Goal: Task Accomplishment & Management: Manage account settings

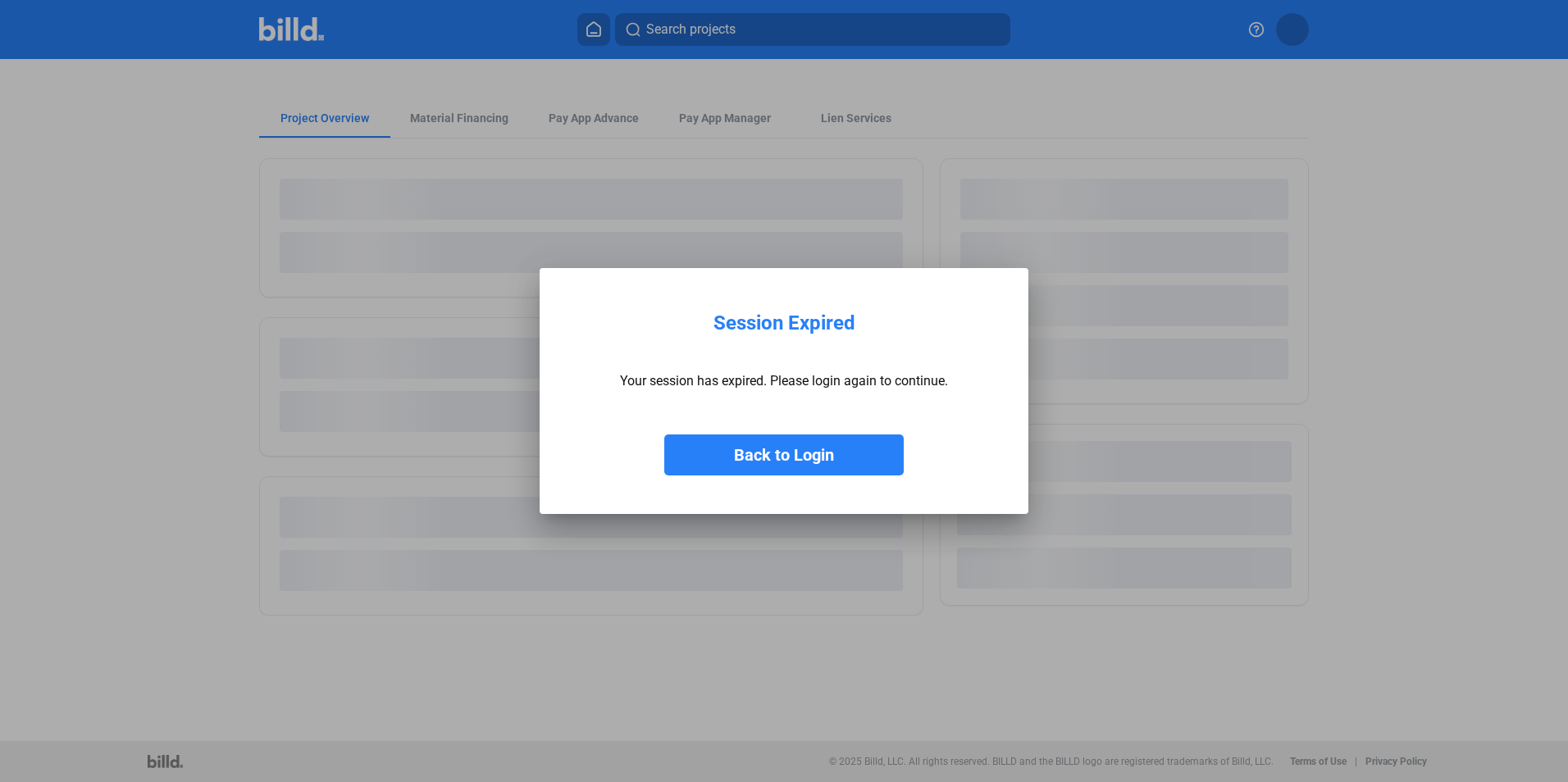
click at [712, 439] on button "Back to Login" at bounding box center [784, 455] width 240 height 41
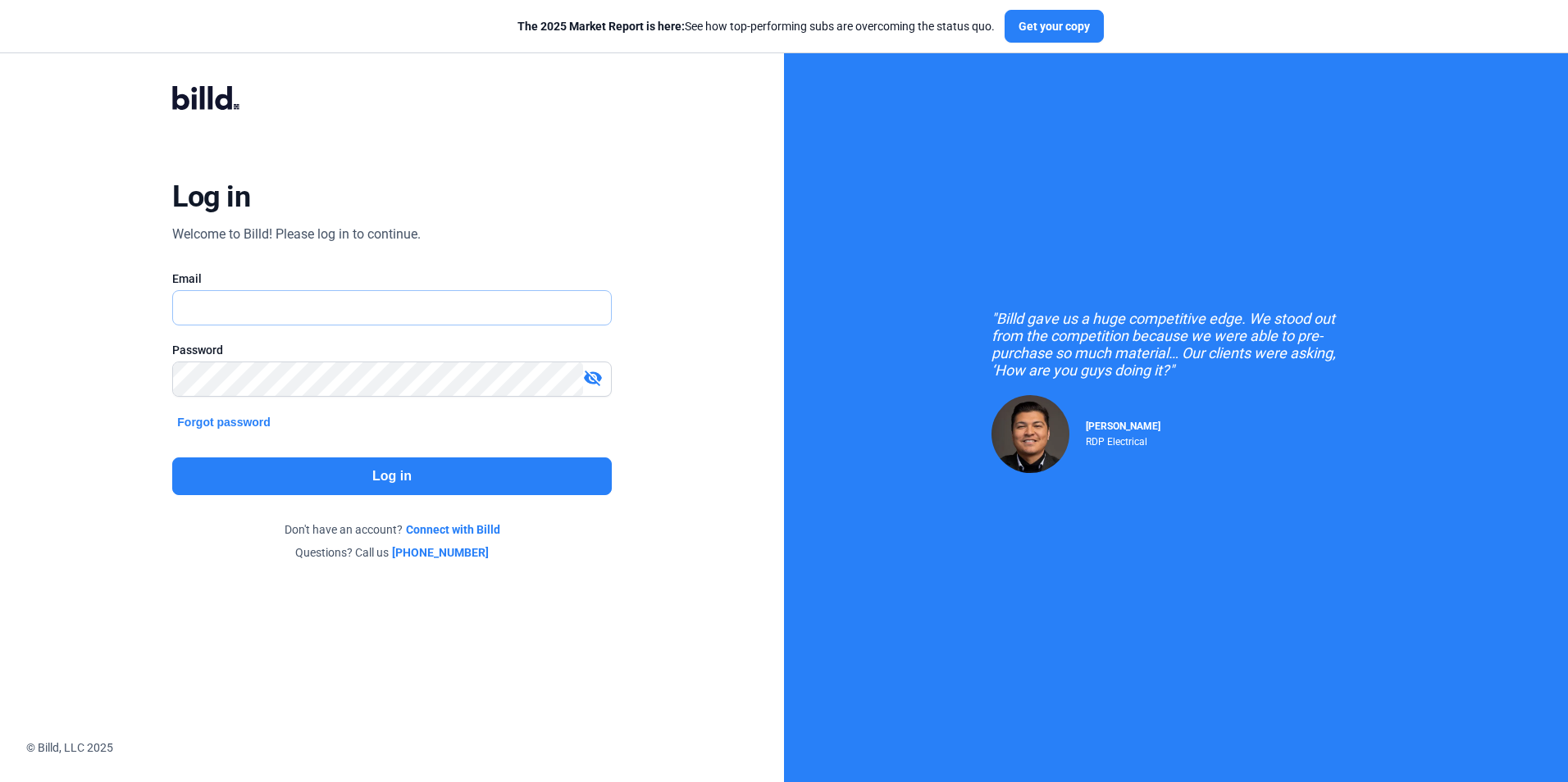
type input "[EMAIL_ADDRESS][DOMAIN_NAME]"
click at [347, 473] on button "Log in" at bounding box center [392, 476] width 439 height 38
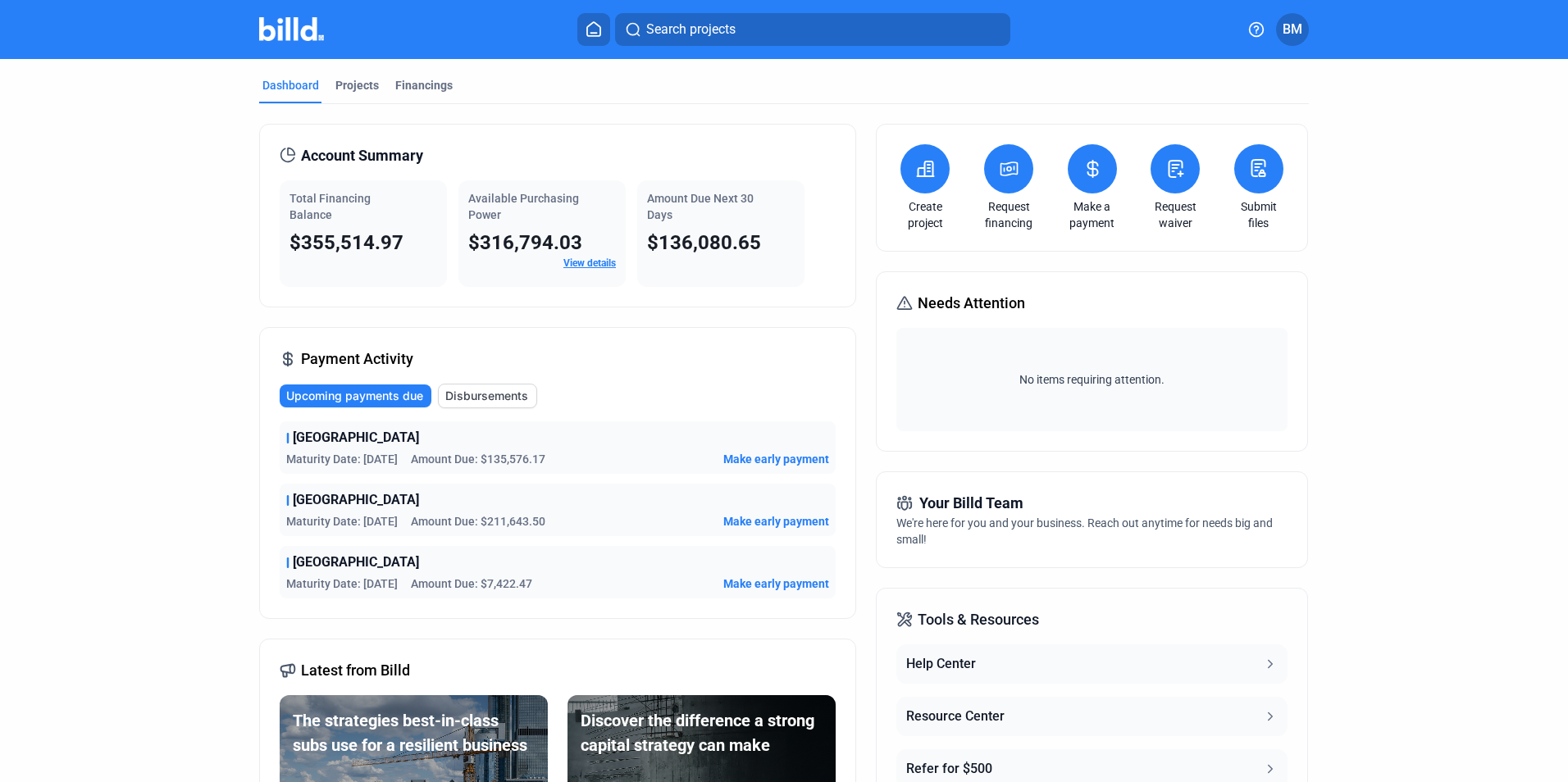
drag, startPoint x: 394, startPoint y: 456, endPoint x: 342, endPoint y: 459, distance: 52.1
click at [342, 459] on div "Maturity Date: 9/2/25 Amount Due: $135,576.17" at bounding box center [416, 459] width 259 height 17
click at [351, 76] on mat-tab-group "Dashboard Projects Financings Account Summary Total Financing Balance $355,514.…" at bounding box center [784, 488] width 1050 height 857
click at [352, 84] on div "Projects" at bounding box center [356, 85] width 44 height 17
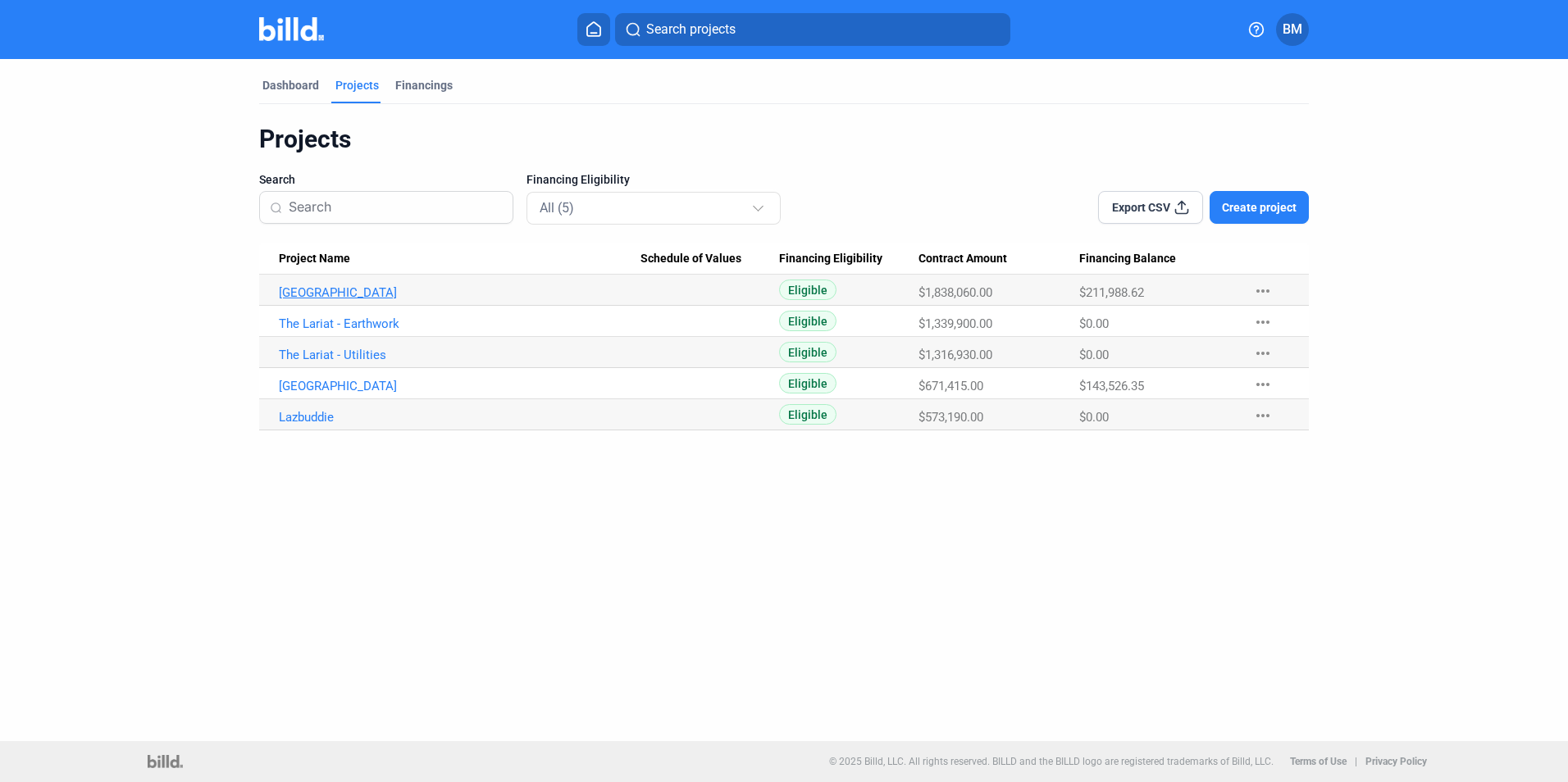
click at [344, 291] on link "Panhandle State Hospital" at bounding box center [459, 292] width 362 height 15
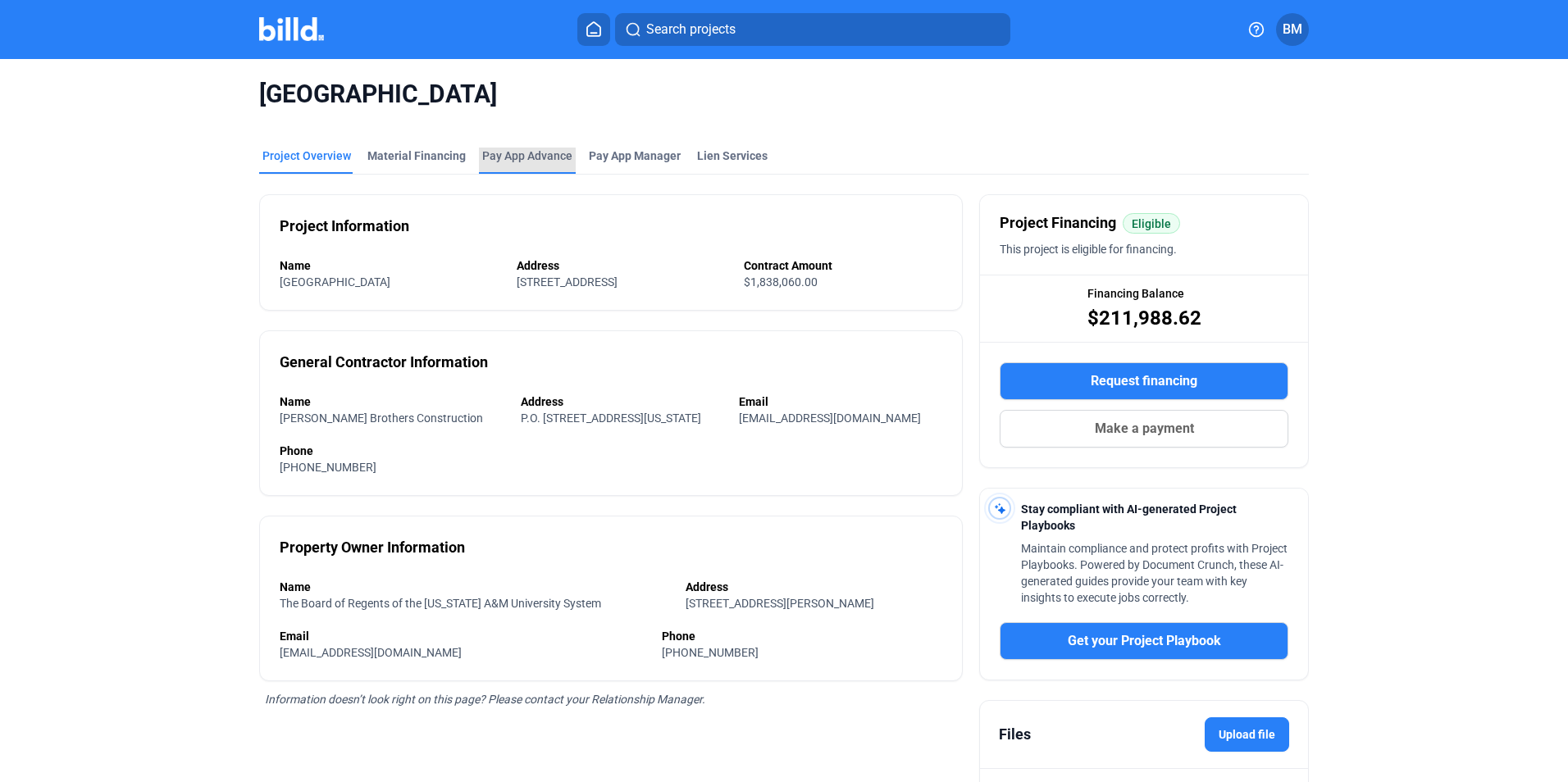
click at [499, 168] on div "Pay App Advance" at bounding box center [527, 160] width 97 height 26
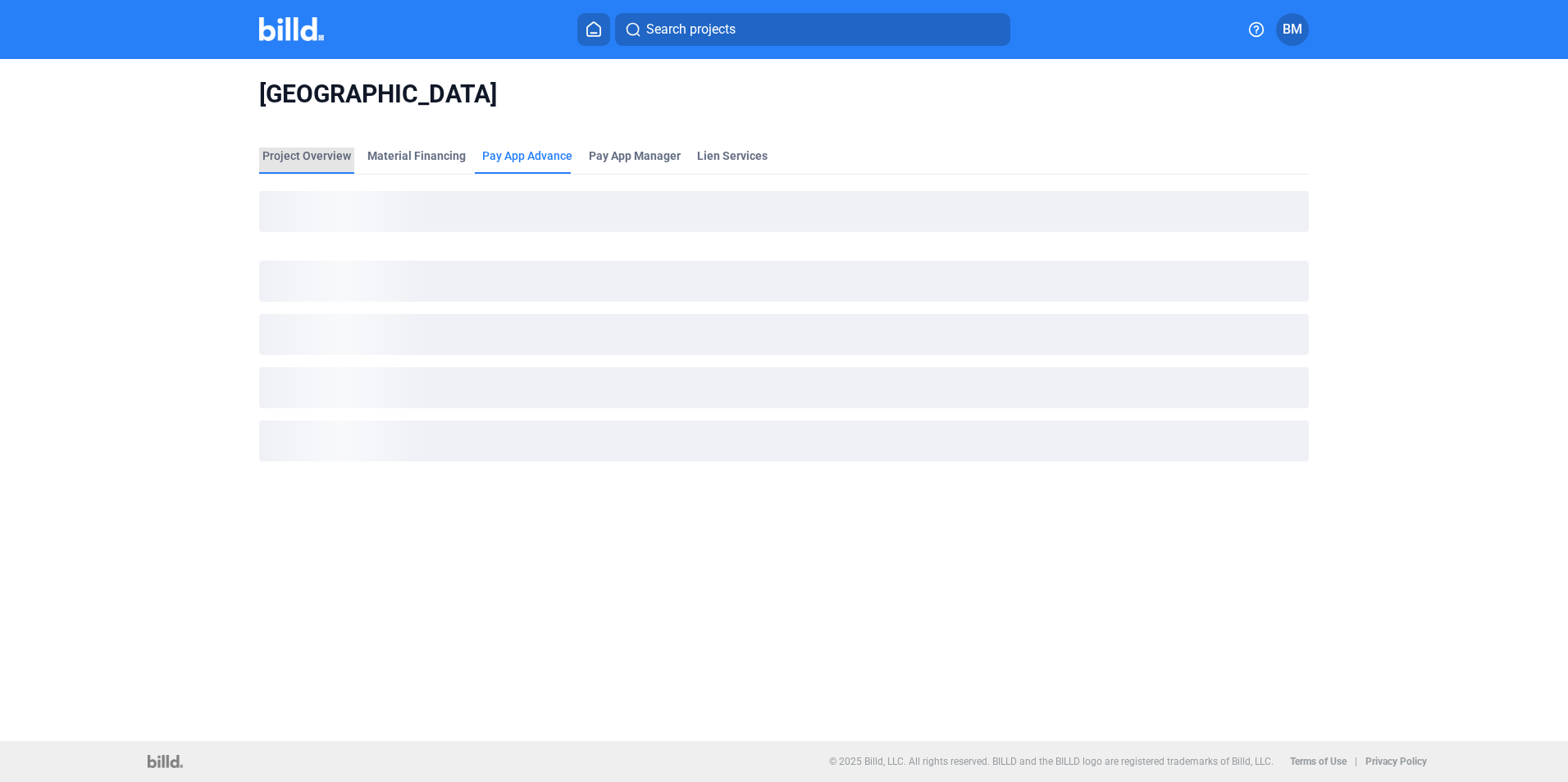
click at [305, 153] on div "Project Overview" at bounding box center [306, 155] width 89 height 17
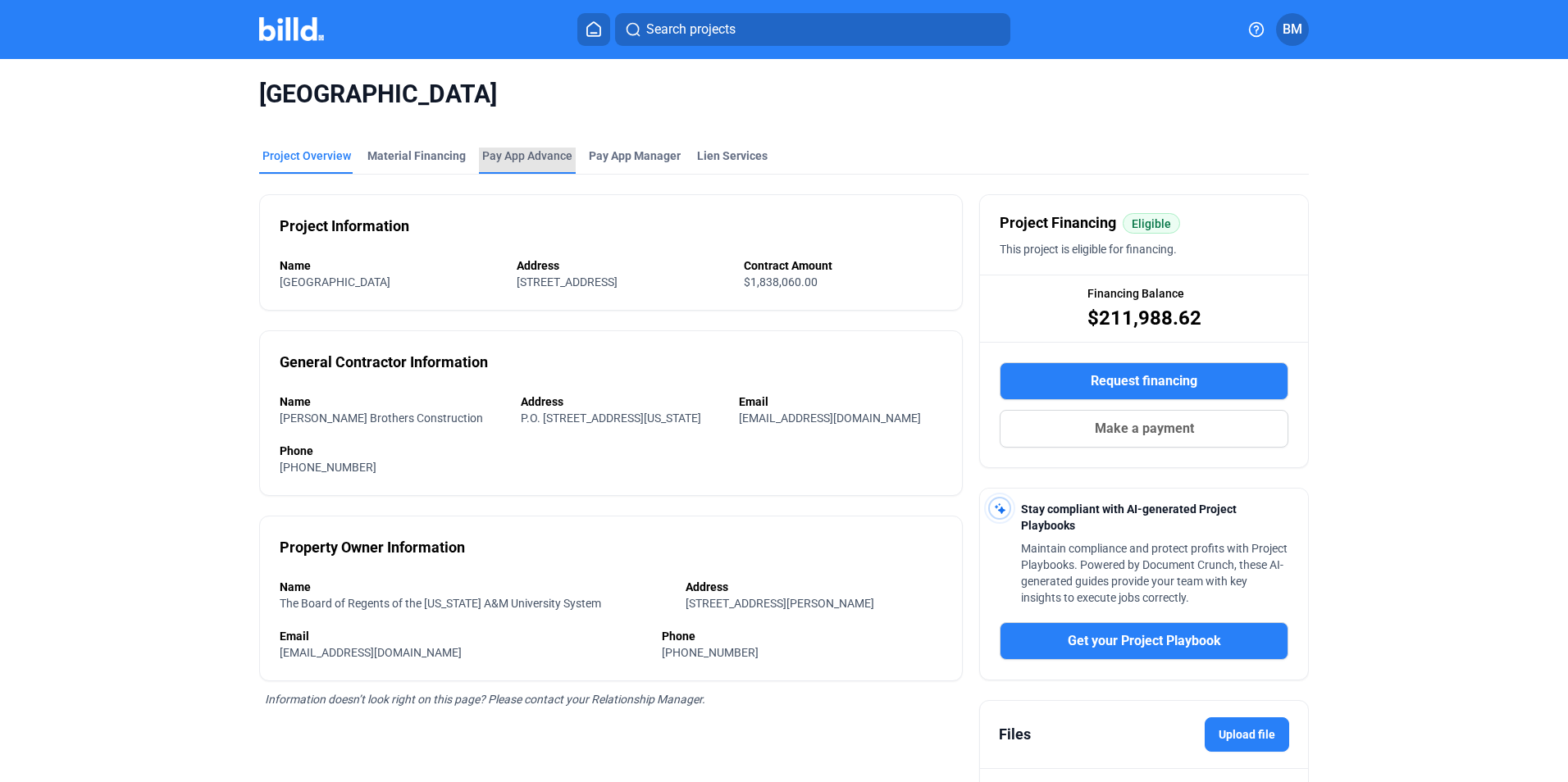
click at [487, 164] on div "Pay App Advance" at bounding box center [527, 160] width 97 height 26
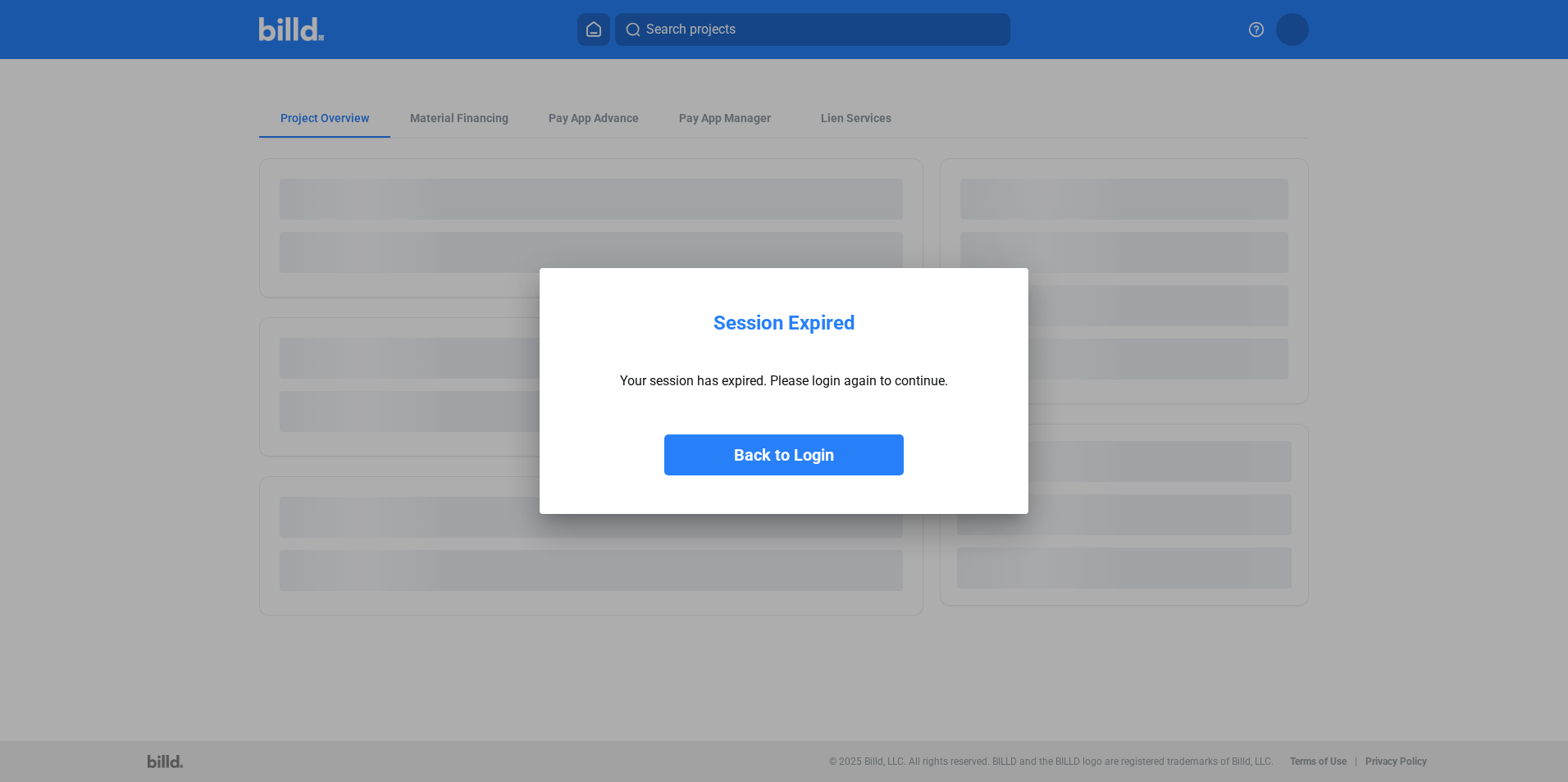
click at [710, 456] on button "Back to Login" at bounding box center [784, 455] width 240 height 41
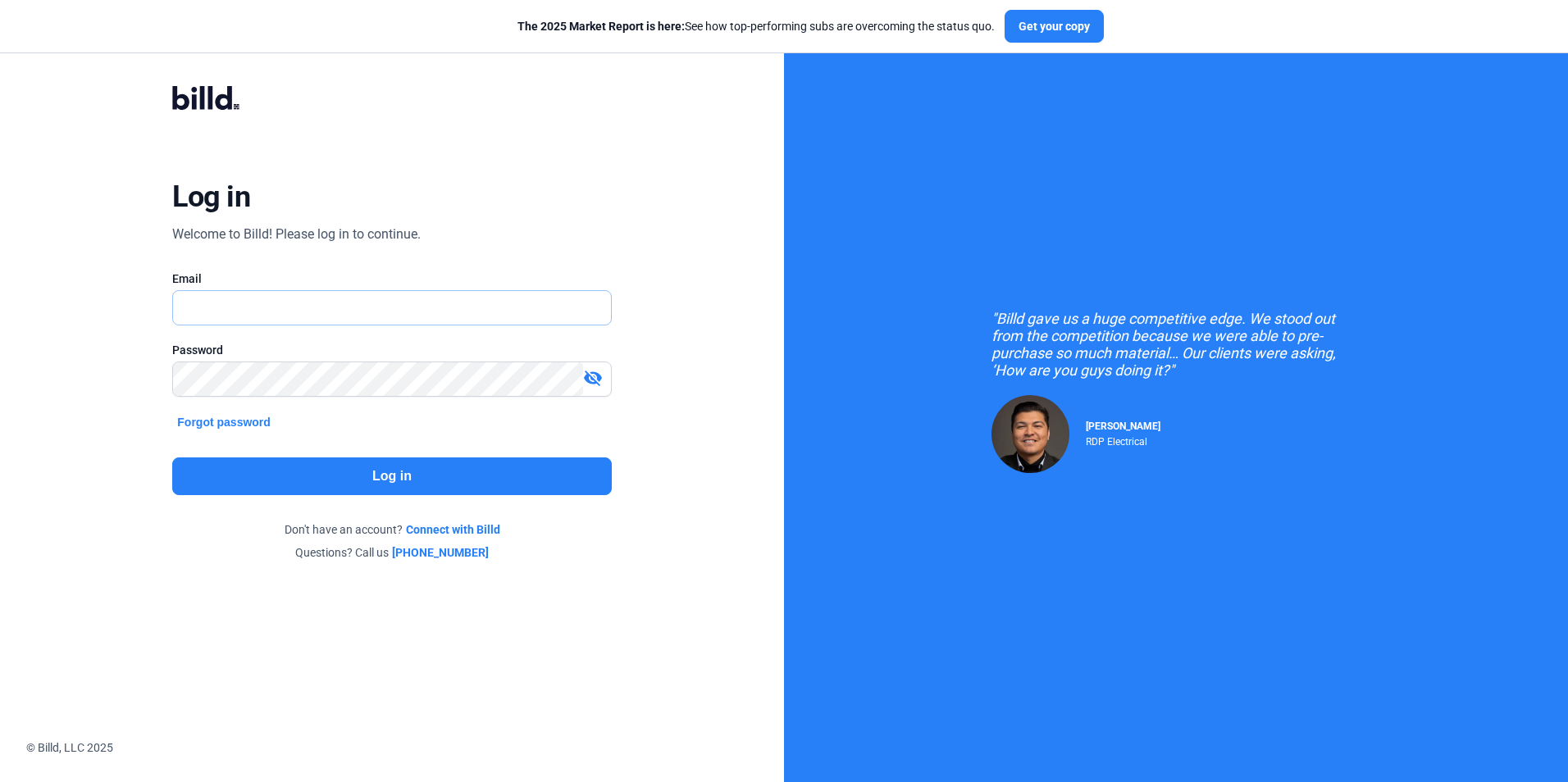
type input "[EMAIL_ADDRESS][DOMAIN_NAME]"
click at [316, 474] on button "Log in" at bounding box center [392, 476] width 439 height 38
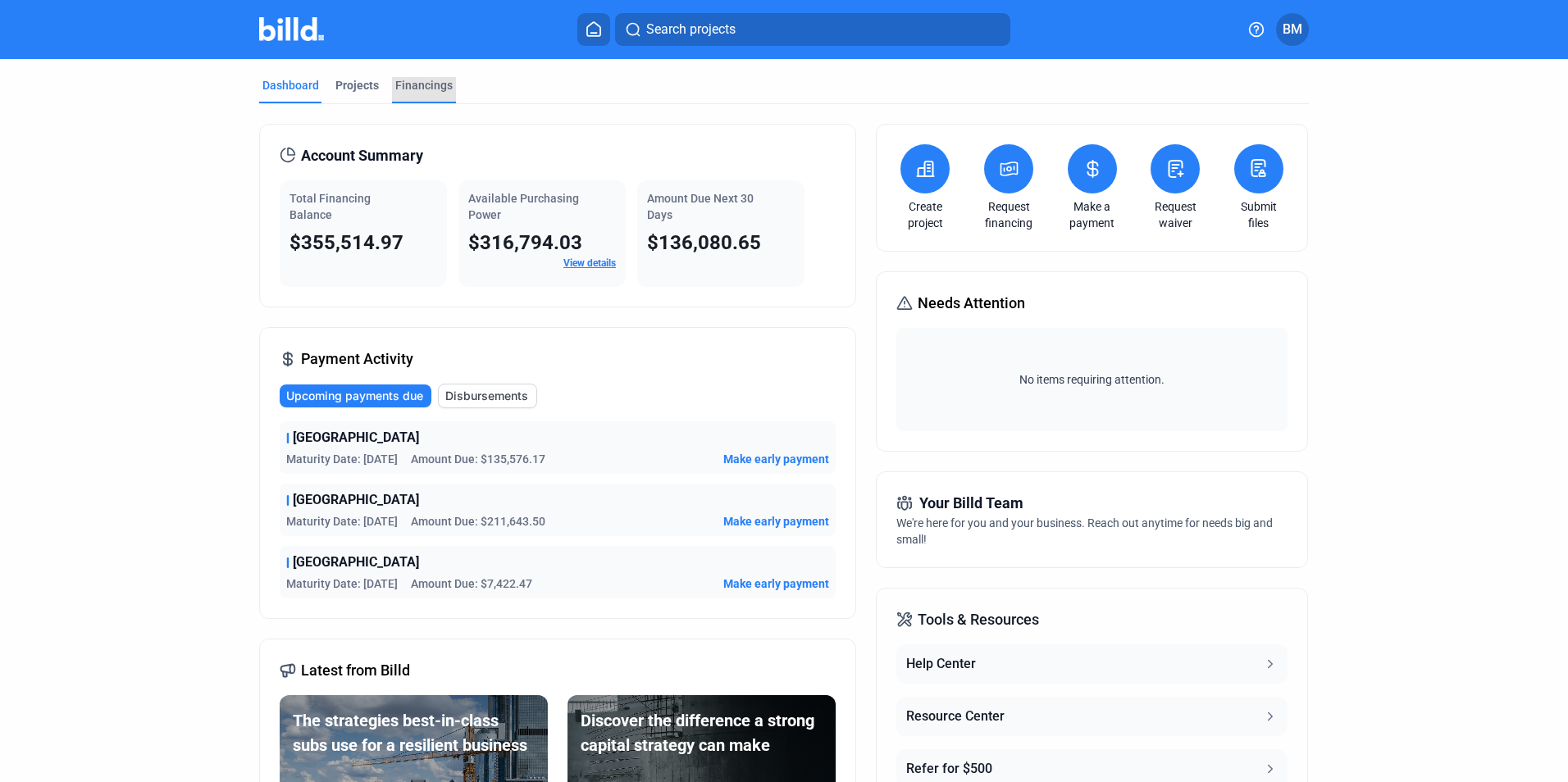
click at [442, 88] on div "Financings" at bounding box center [424, 85] width 57 height 17
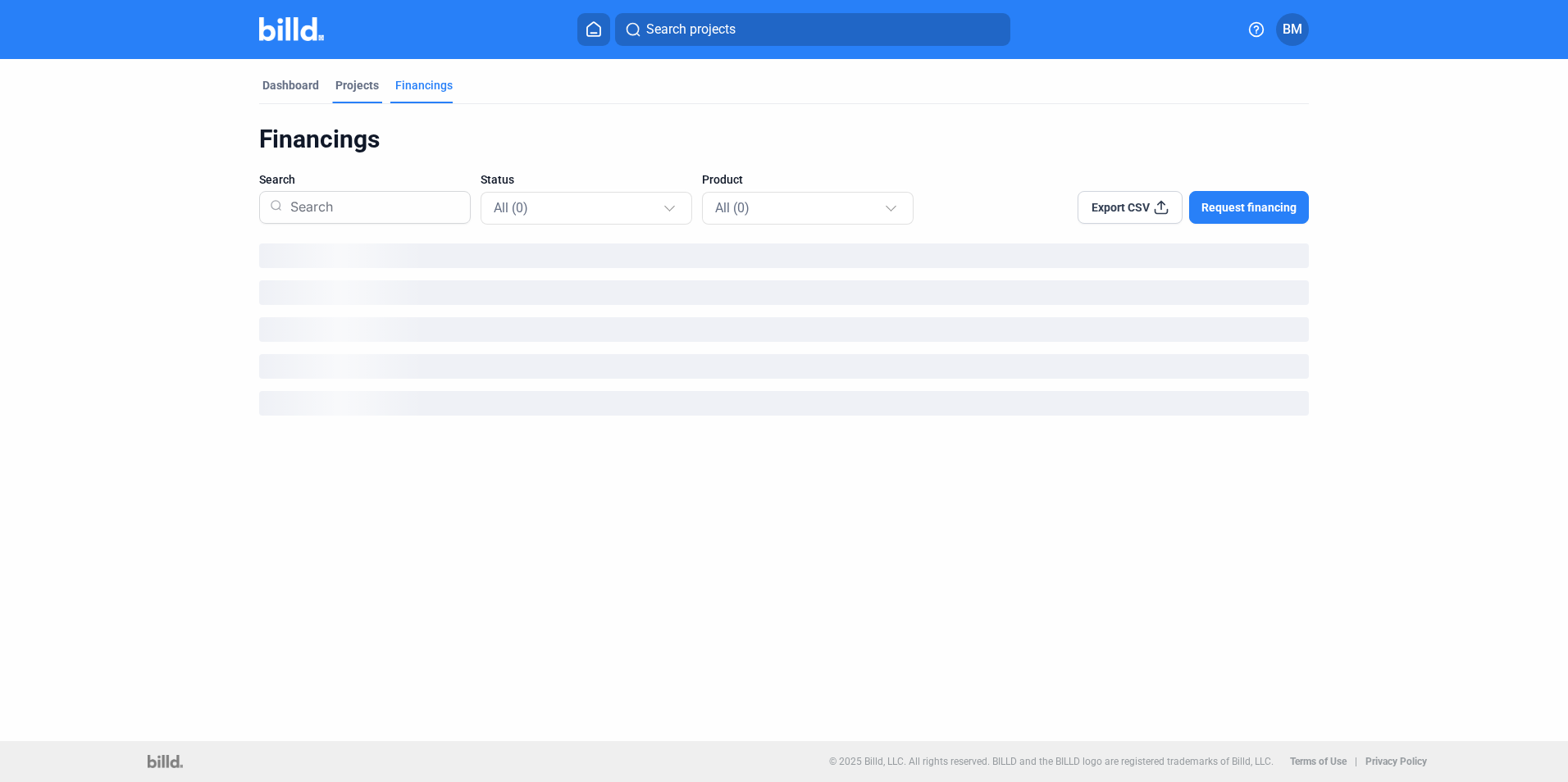
click at [357, 81] on div "Projects" at bounding box center [356, 85] width 44 height 17
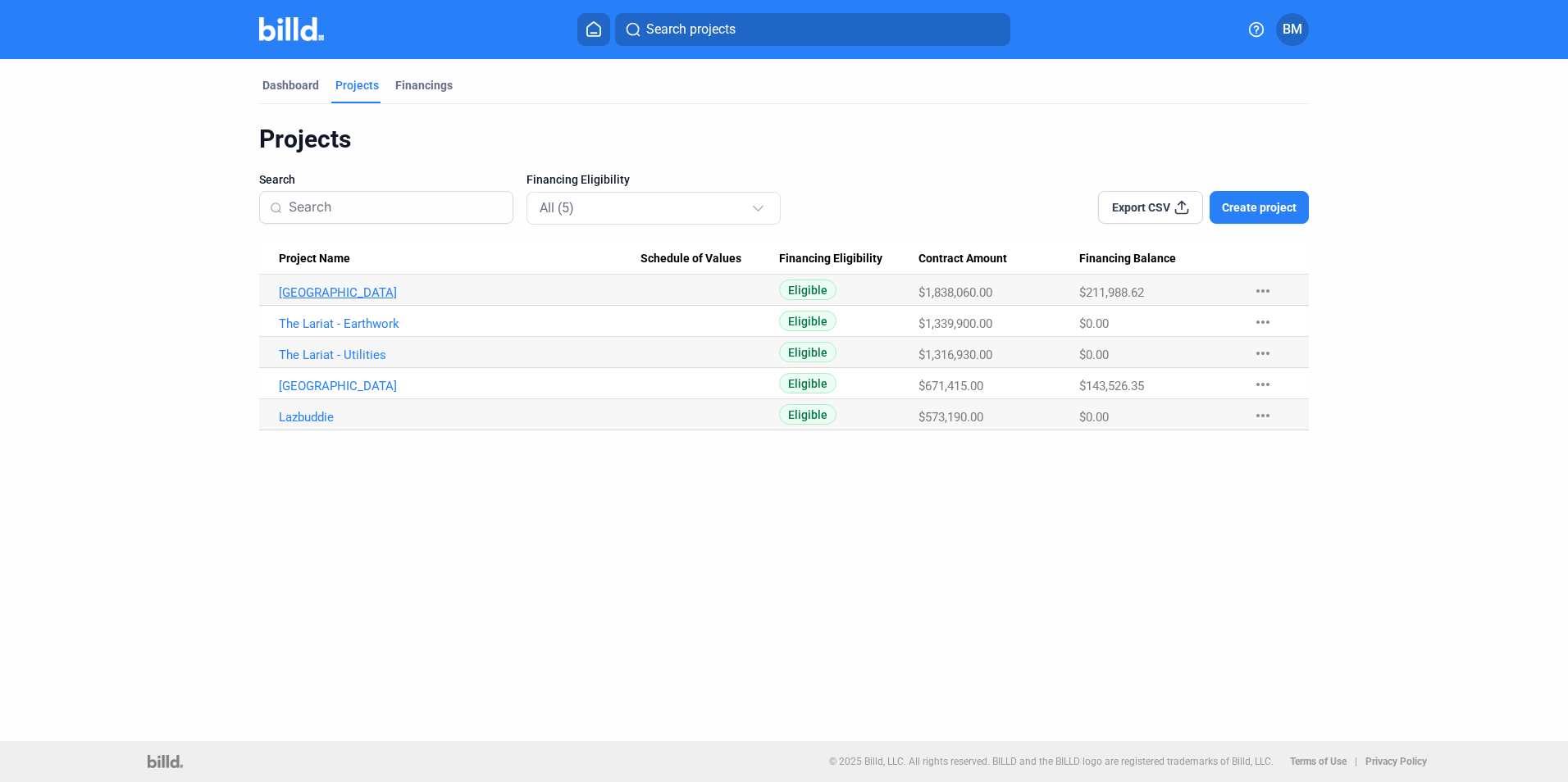
click at [367, 291] on link "Panhandle State Hospital" at bounding box center [459, 292] width 362 height 15
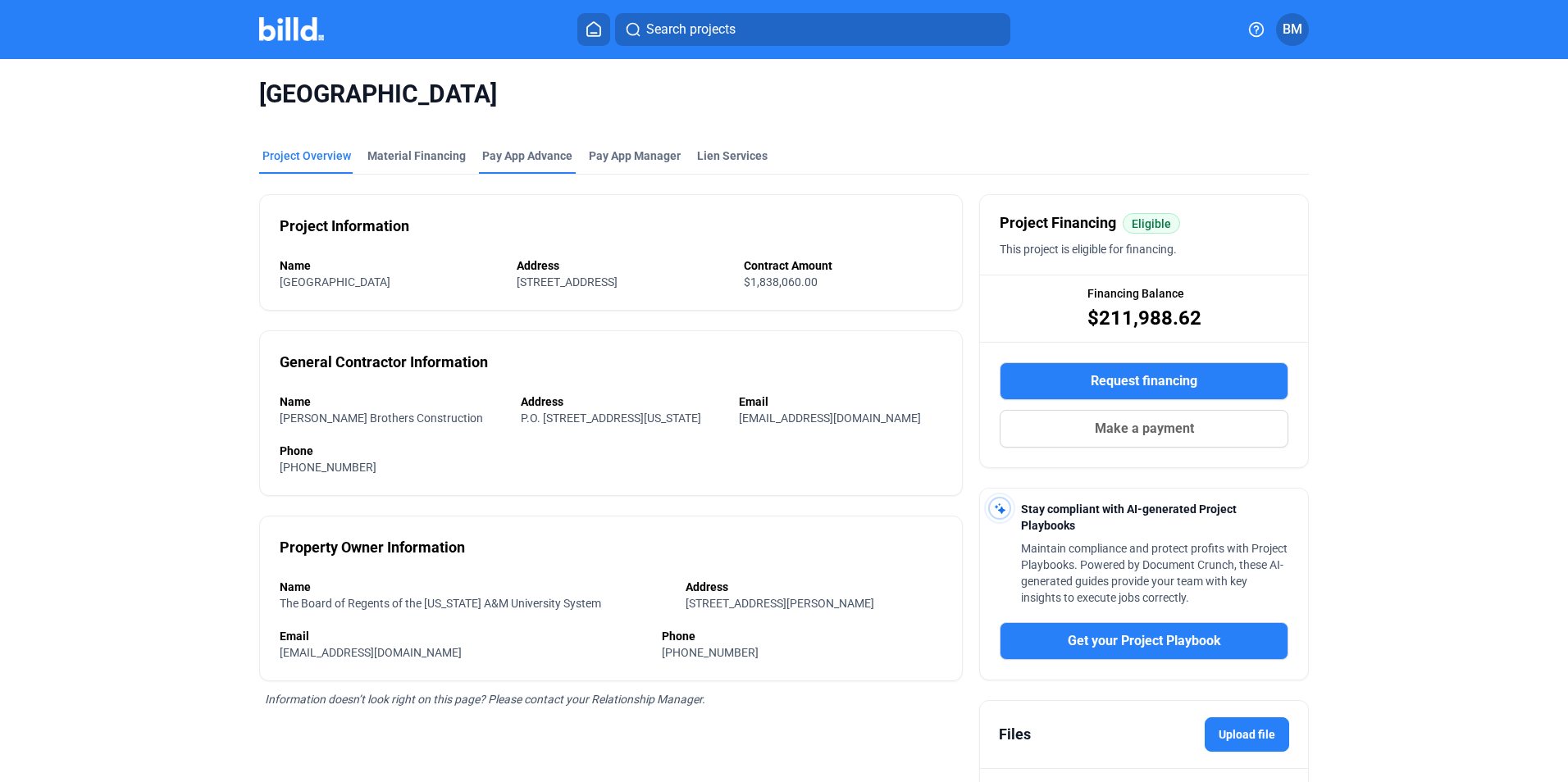
click at [521, 154] on div "Pay App Advance" at bounding box center [527, 155] width 90 height 17
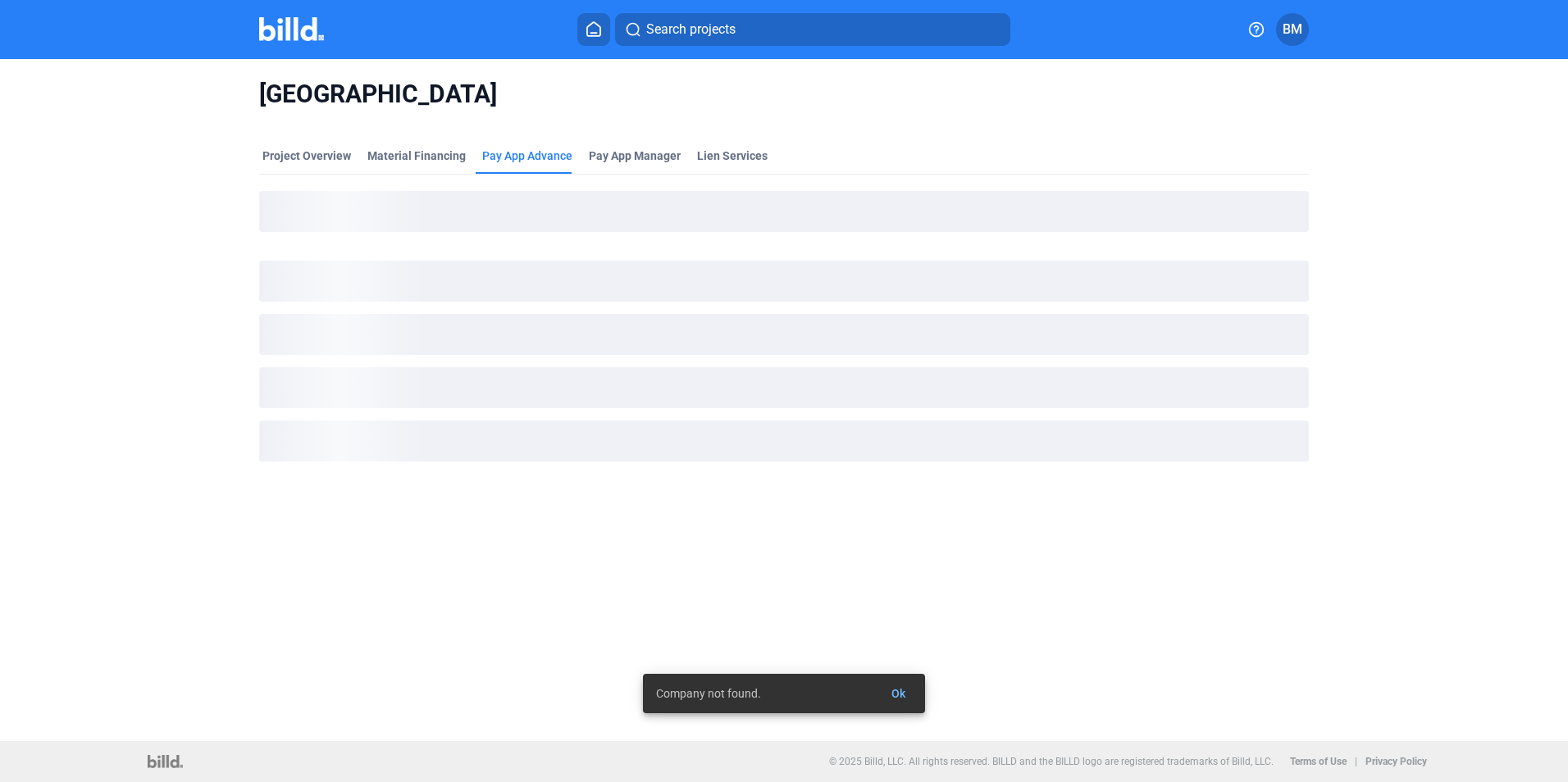
click at [903, 693] on span "Ok" at bounding box center [898, 693] width 14 height 13
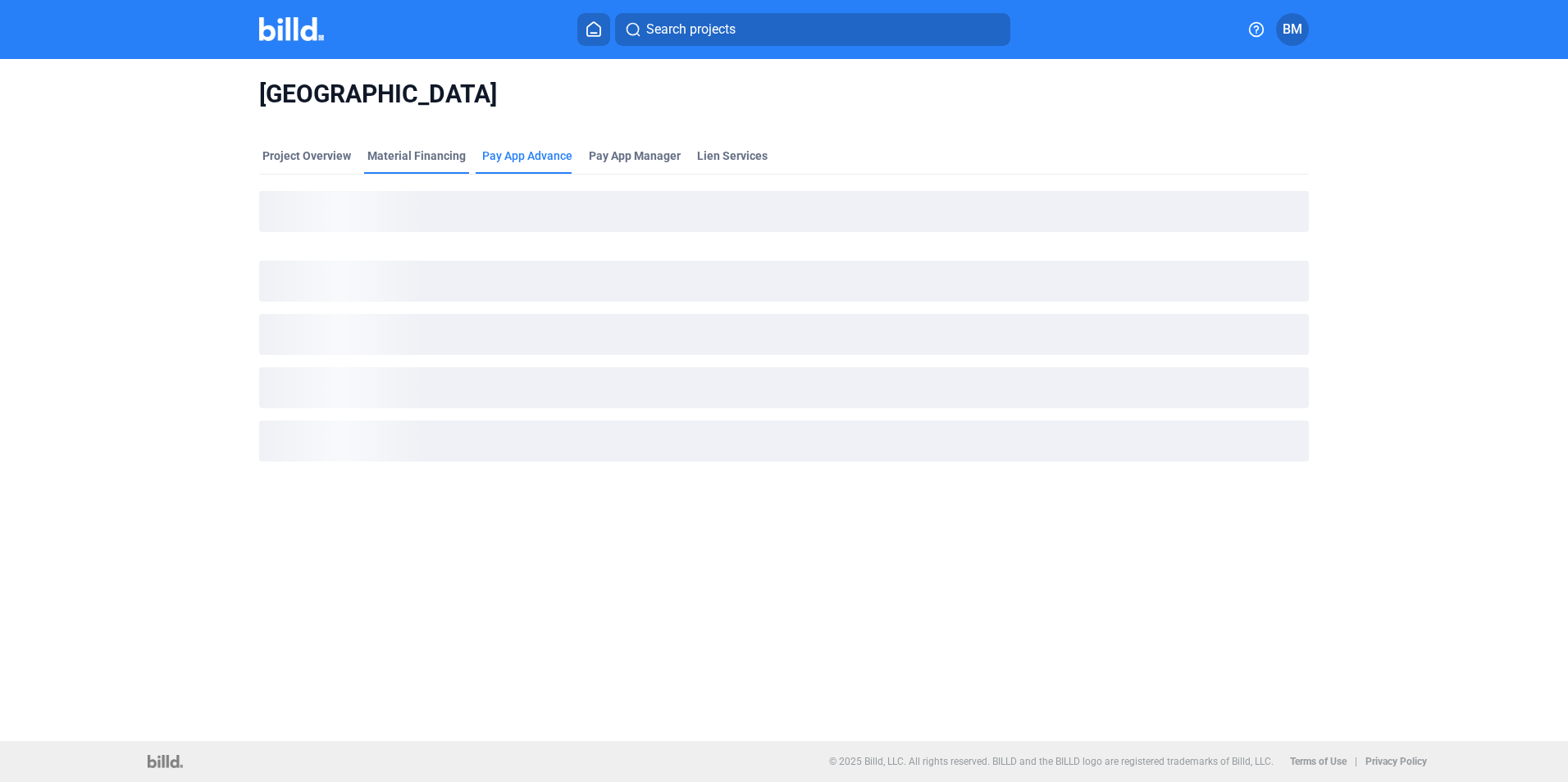
click at [429, 158] on div "Material Financing" at bounding box center [417, 155] width 98 height 17
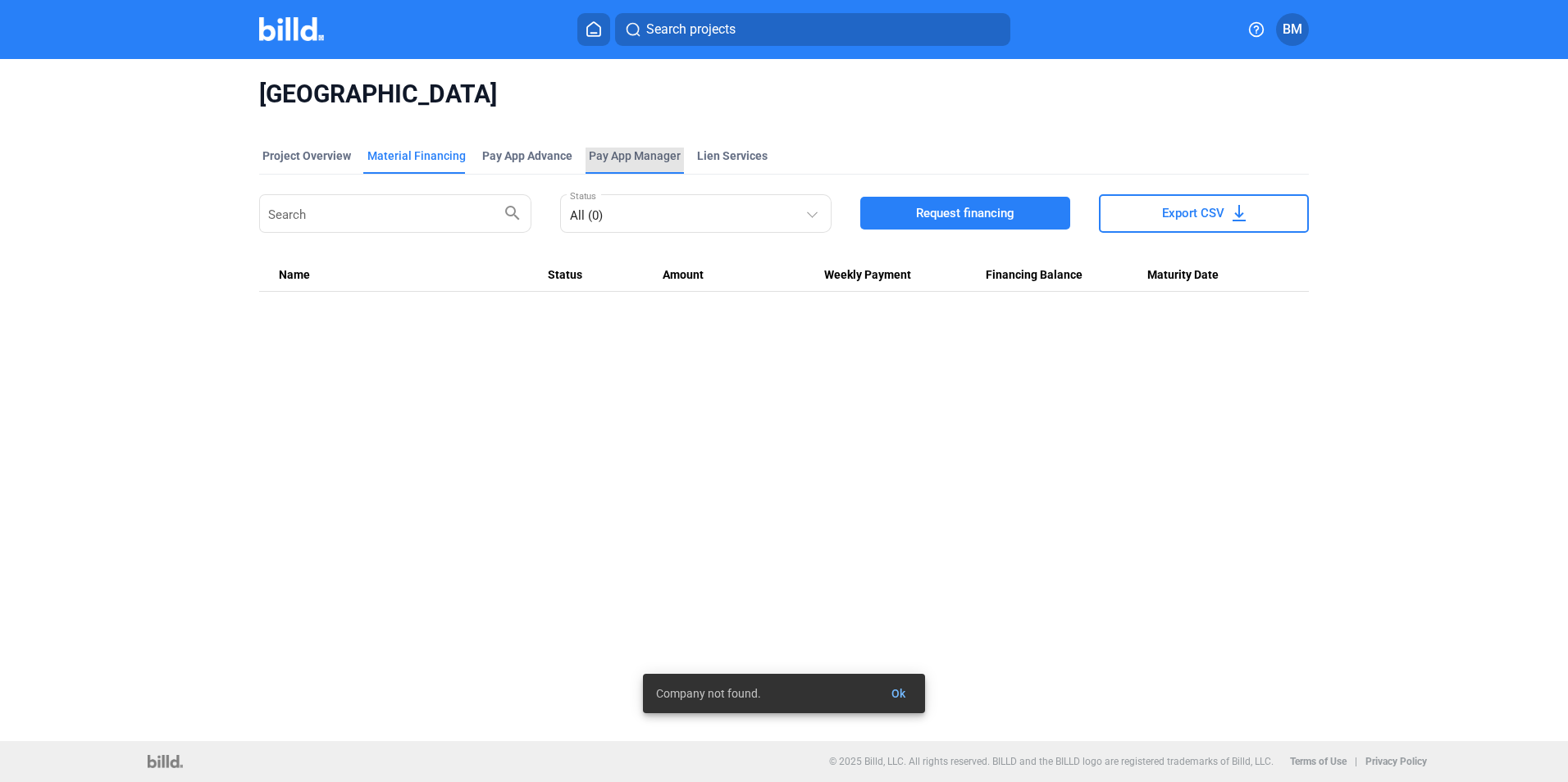
click at [626, 156] on span "Pay App Manager" at bounding box center [634, 155] width 92 height 17
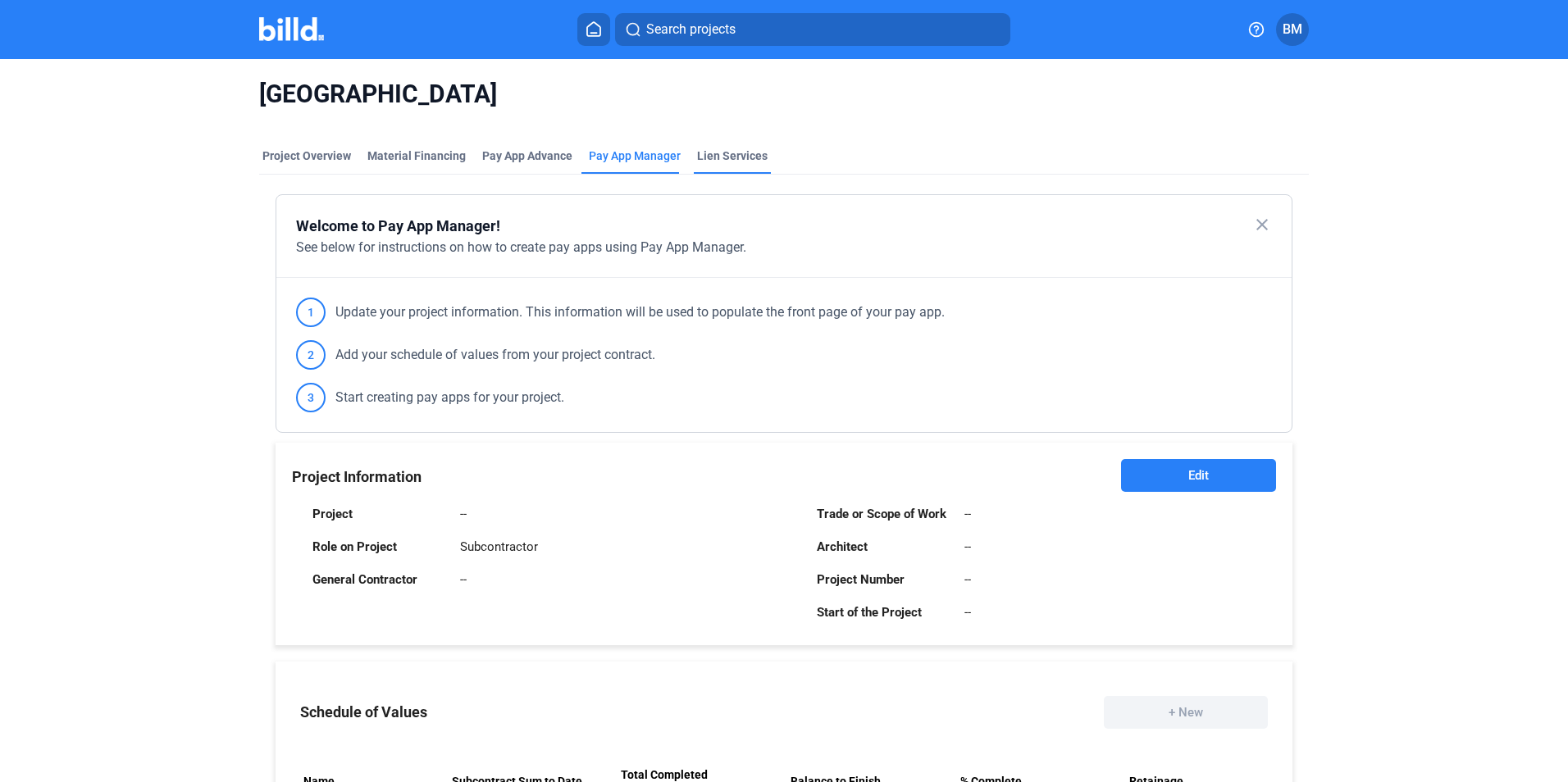
click at [723, 158] on div "Lien Services" at bounding box center [732, 155] width 70 height 17
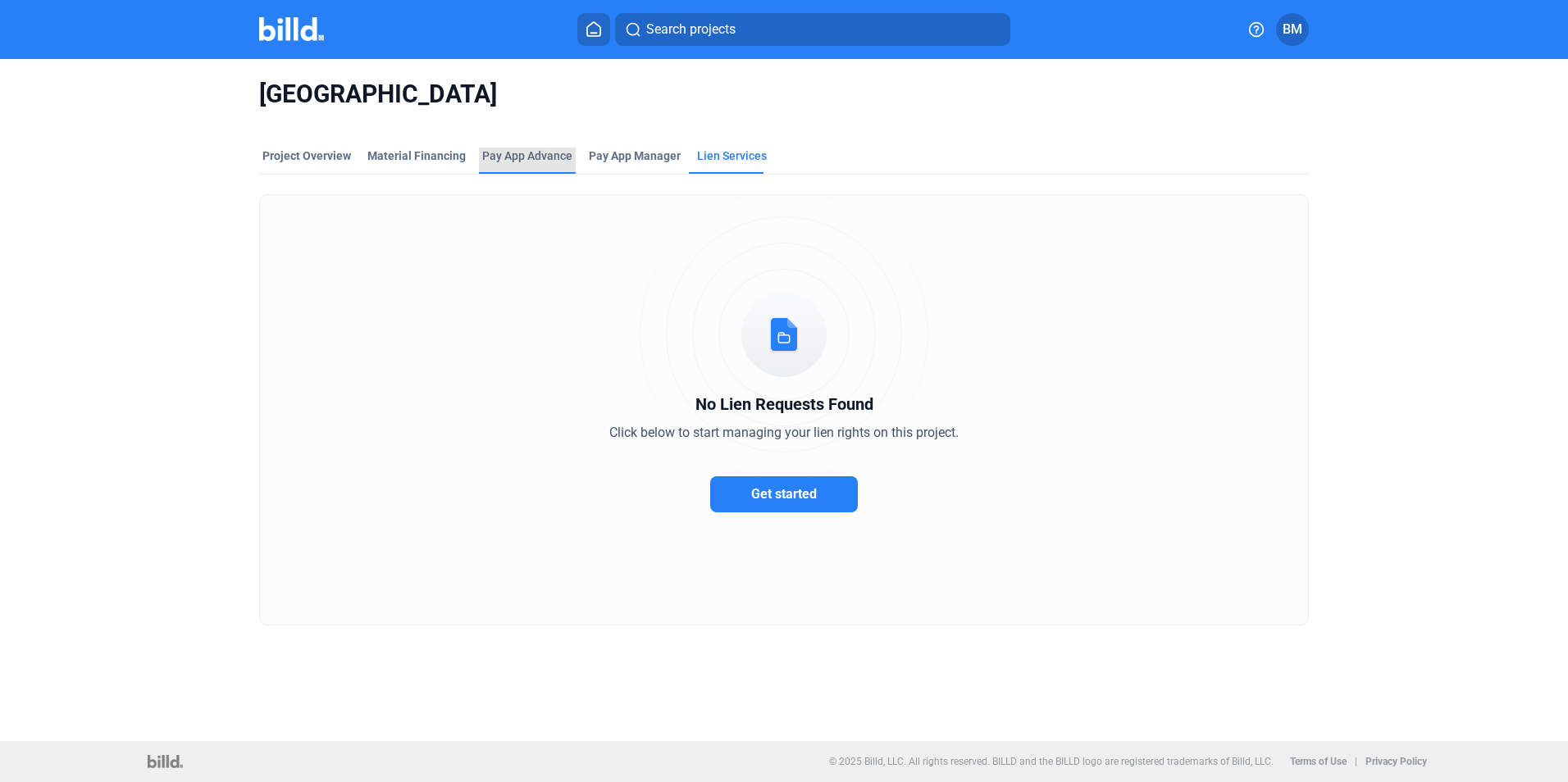
click at [528, 163] on div "Pay App Advance" at bounding box center [527, 160] width 97 height 26
